Goal: Task Accomplishment & Management: Manage account settings

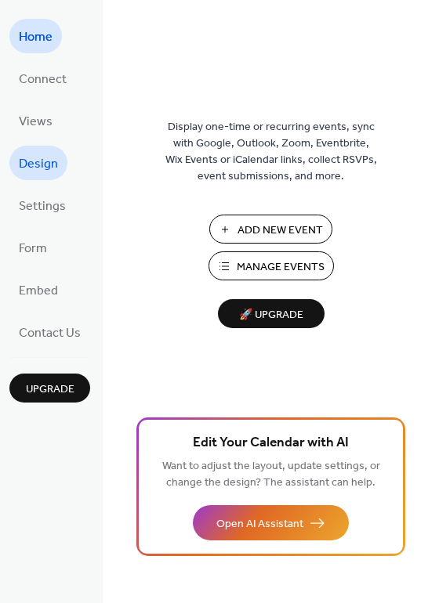
click at [45, 163] on span "Design" at bounding box center [38, 164] width 39 height 25
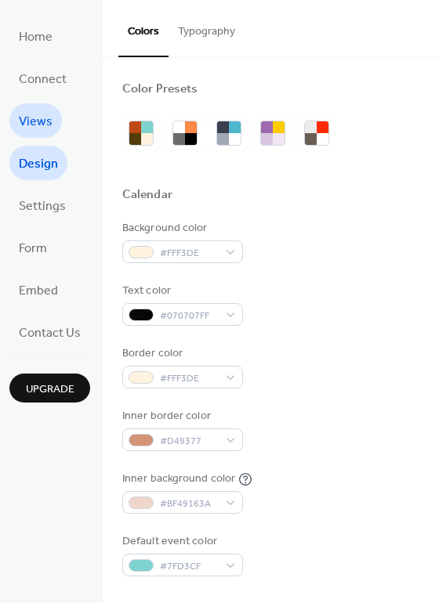
click at [36, 121] on span "Views" at bounding box center [36, 122] width 34 height 25
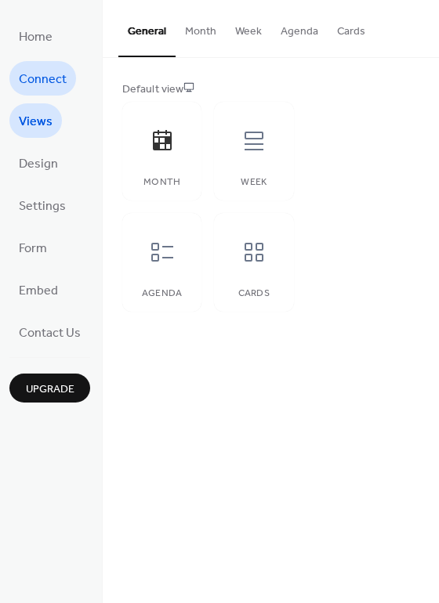
click at [45, 82] on span "Connect" at bounding box center [43, 79] width 48 height 25
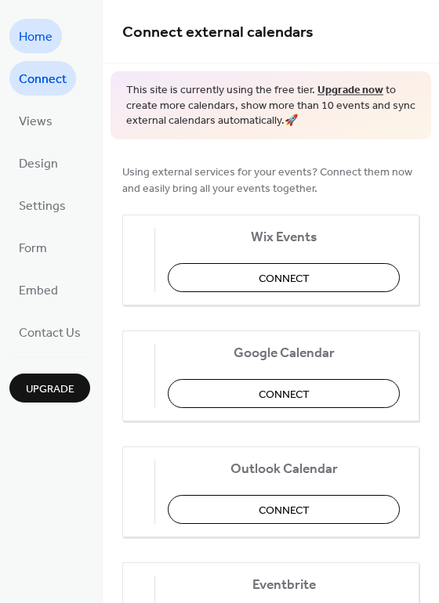
click at [49, 44] on span "Home" at bounding box center [36, 37] width 34 height 25
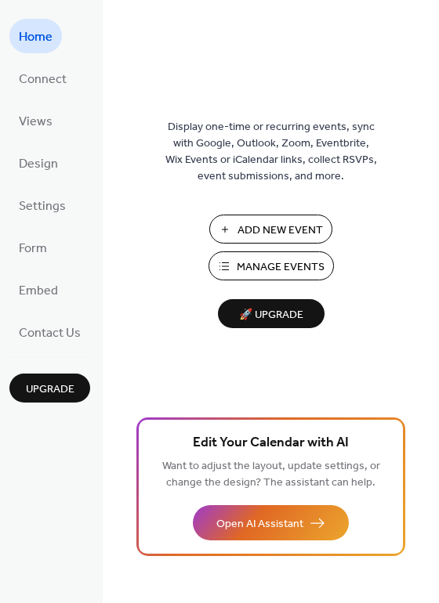
click at [307, 269] on span "Manage Events" at bounding box center [281, 267] width 88 height 16
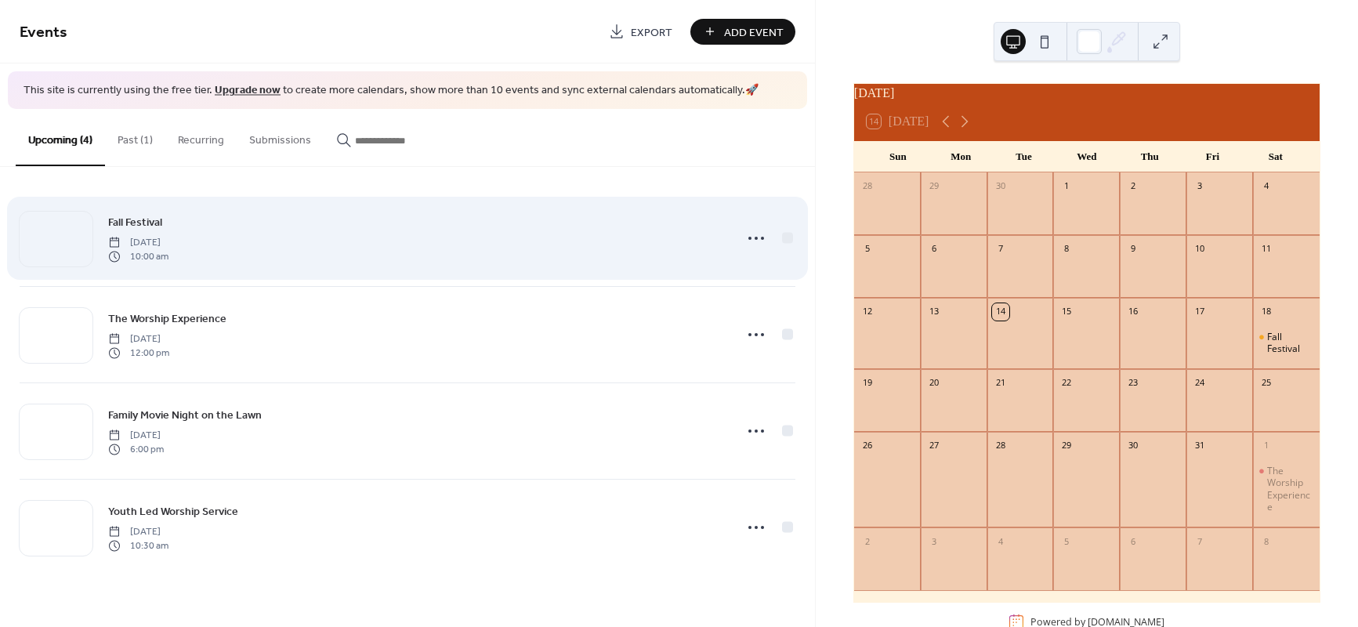
click at [378, 241] on div "Fall Festival Saturday, October 18, 2025 10:00 am" at bounding box center [416, 238] width 616 height 50
click at [753, 236] on icon at bounding box center [756, 238] width 25 height 25
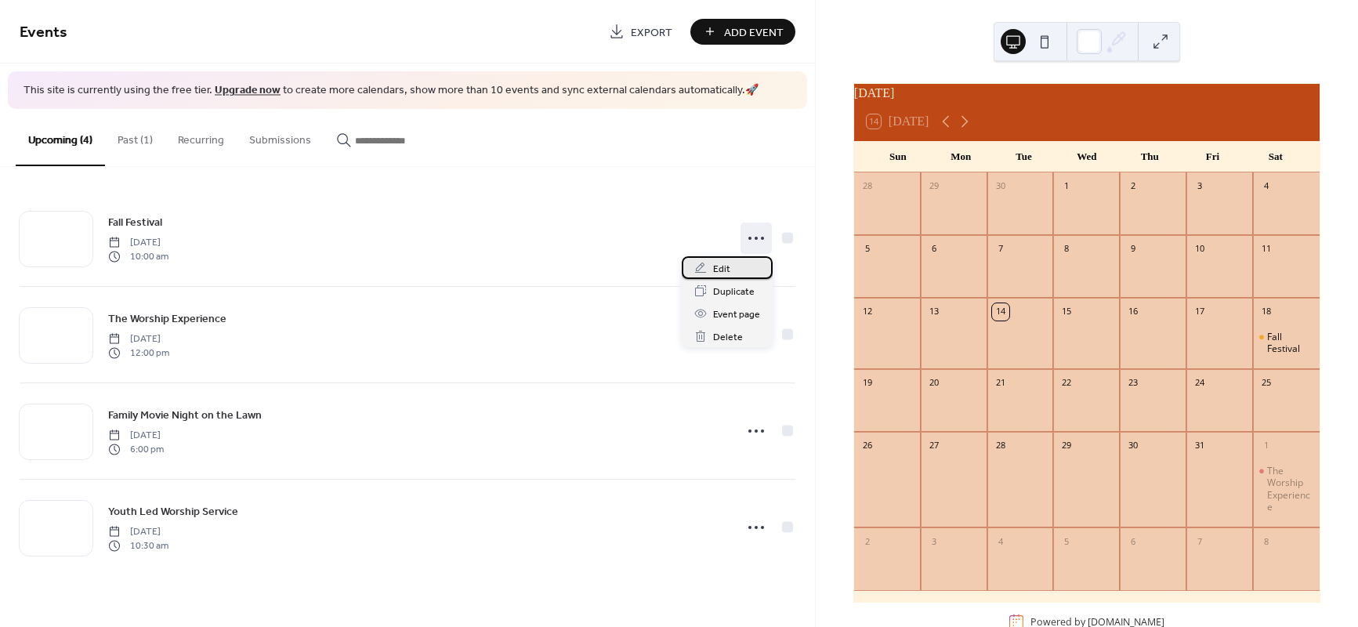
click at [723, 270] on span "Edit" at bounding box center [721, 269] width 17 height 16
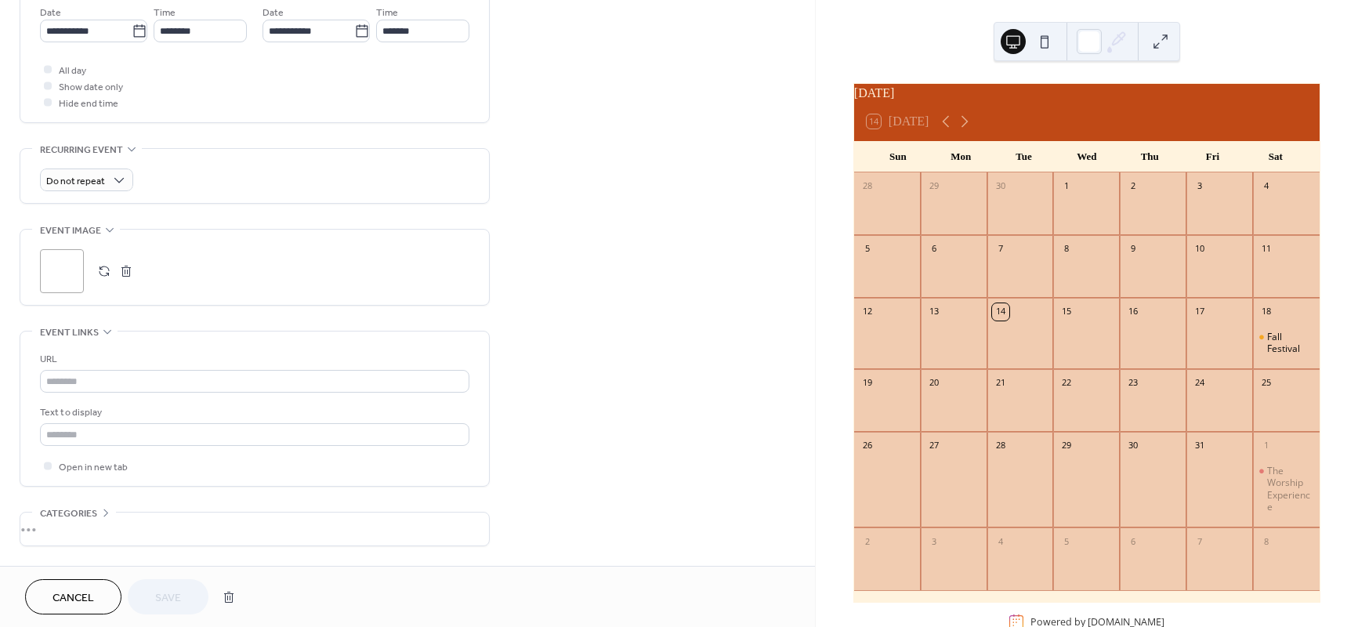
scroll to position [548, 0]
click at [61, 274] on div ";" at bounding box center [62, 269] width 44 height 44
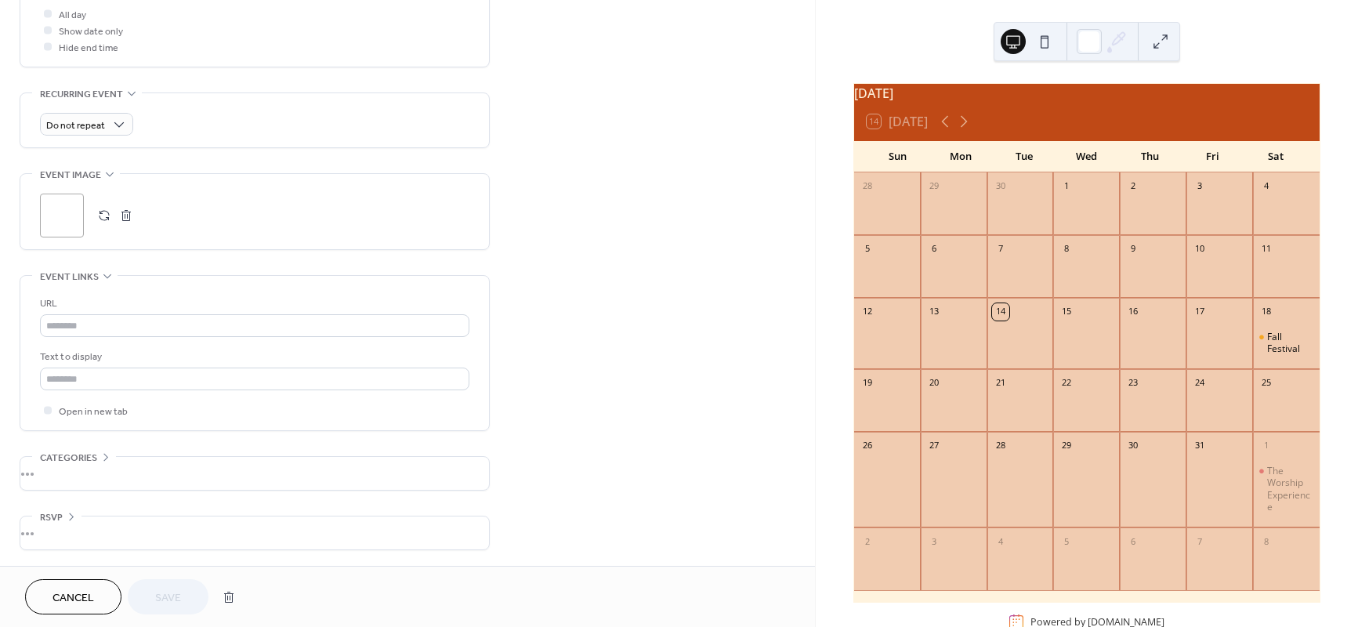
scroll to position [610, 0]
click at [90, 592] on span "Cancel" at bounding box center [73, 598] width 42 height 16
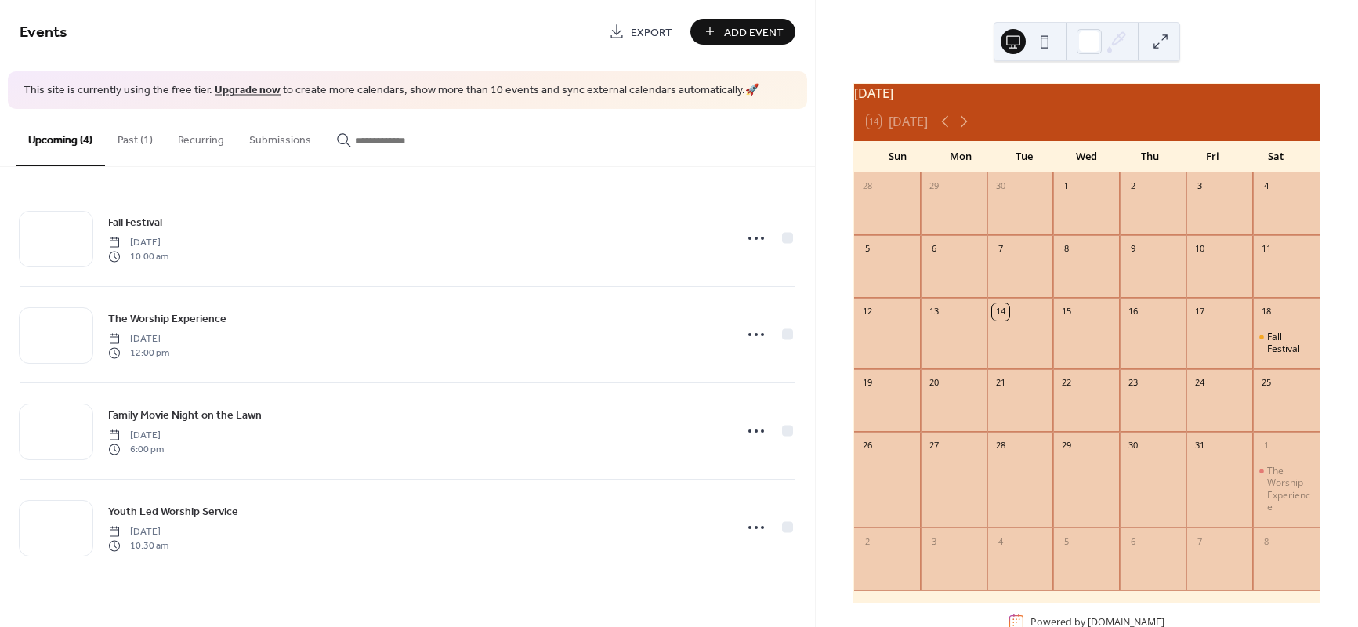
click at [1046, 40] on button at bounding box center [1044, 41] width 25 height 25
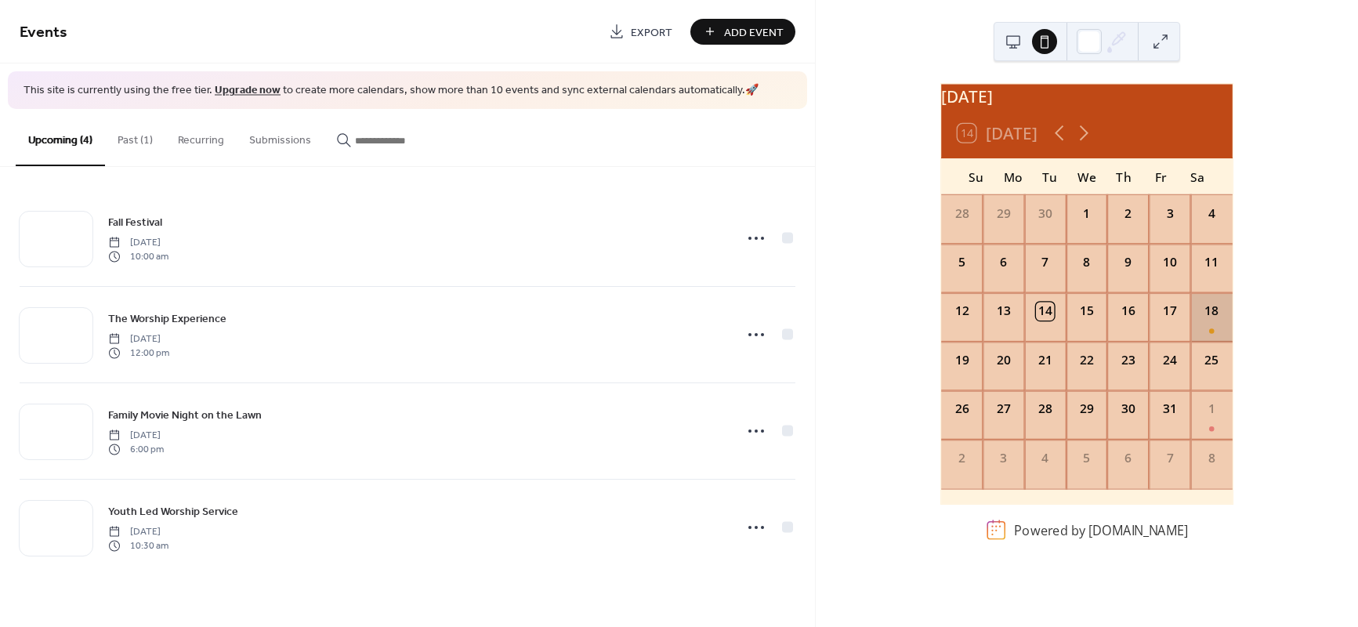
click at [1196, 342] on div "18" at bounding box center [1212, 317] width 42 height 49
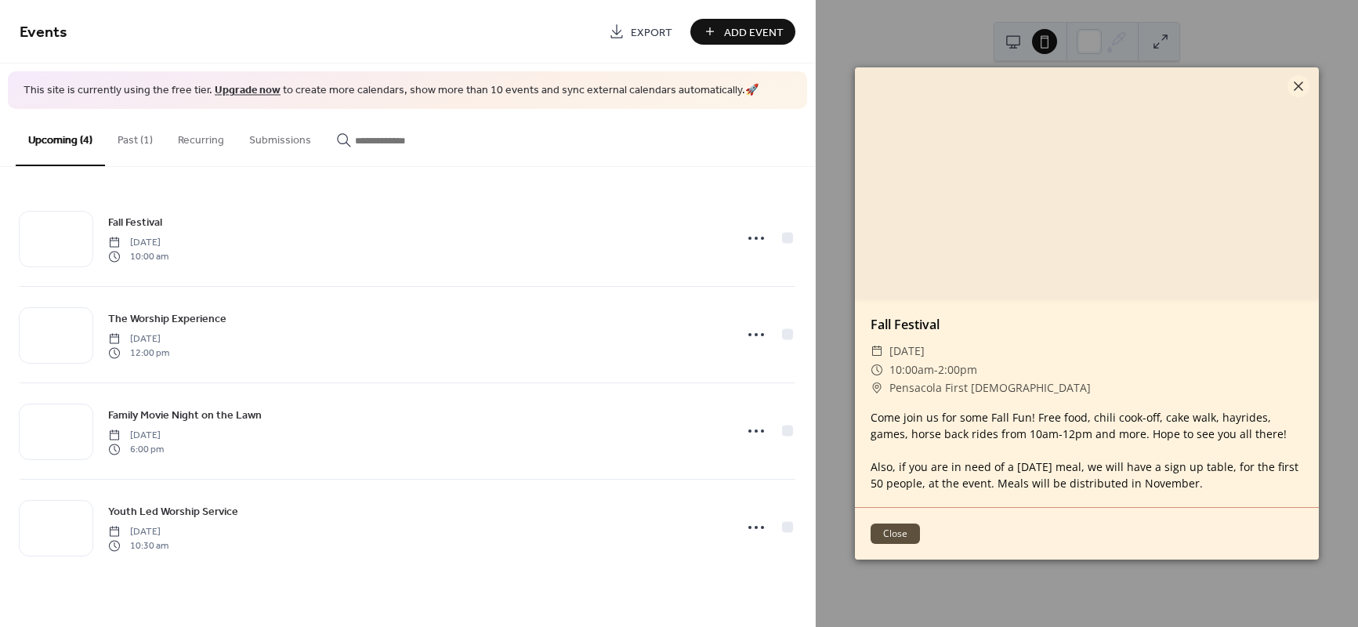
click at [901, 536] on button "Close" at bounding box center [894, 533] width 49 height 20
